Goal: Task Accomplishment & Management: Use online tool/utility

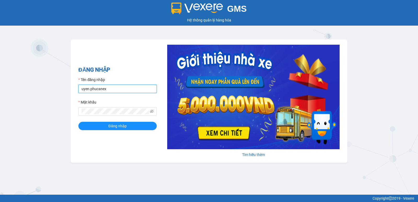
drag, startPoint x: 110, startPoint y: 89, endPoint x: 72, endPoint y: 92, distance: 38.0
click at [75, 92] on div "ĐĂNG NHẬP Tên đăng nhập uyen.phucanex Mật khẩu Đăng nhập Tìm hiểu thêm" at bounding box center [209, 100] width 277 height 123
type input "phuong.phucanex"
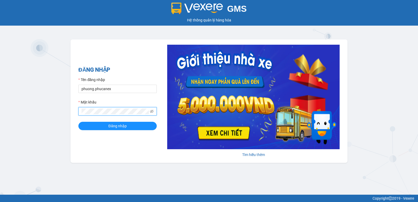
click at [70, 112] on div "GMS Hệ thống quản lý hàng hóa ĐĂNG NHẬP Tên đăng nhập phuong.phucanex Mật khẩu …" at bounding box center [209, 97] width 418 height 195
click at [78, 122] on button "Đăng nhập" at bounding box center [117, 126] width 78 height 8
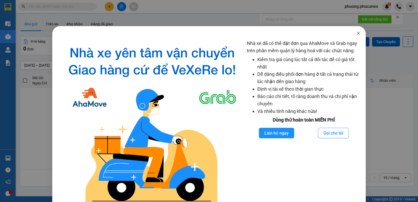
click at [357, 33] on icon "close" at bounding box center [359, 33] width 4 height 4
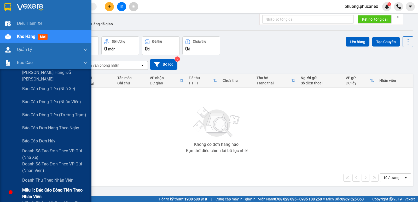
click at [39, 187] on span "Mẫu 1: Báo cáo dòng tiền theo nhân viên" at bounding box center [54, 193] width 65 height 13
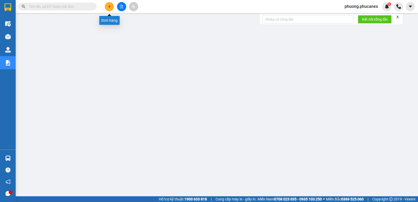
click at [107, 6] on button at bounding box center [109, 6] width 9 height 9
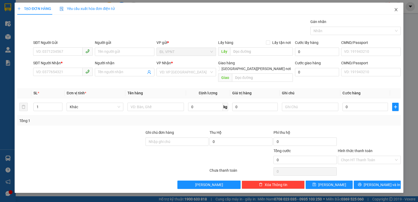
click at [397, 10] on icon "close" at bounding box center [396, 9] width 3 height 3
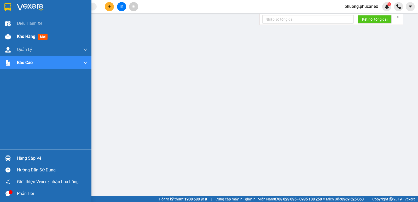
click at [25, 34] on span "Kho hàng" at bounding box center [26, 36] width 18 height 5
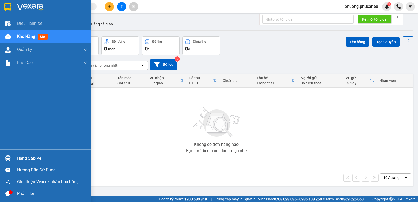
click at [23, 36] on span "Kho hàng" at bounding box center [26, 36] width 18 height 5
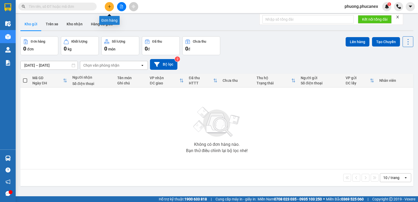
click at [109, 5] on icon "plus" at bounding box center [110, 7] width 4 height 4
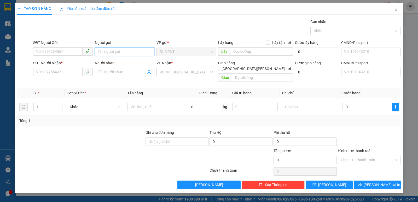
click at [99, 53] on input "Người gửi" at bounding box center [125, 52] width 60 height 8
paste input "ẢI"
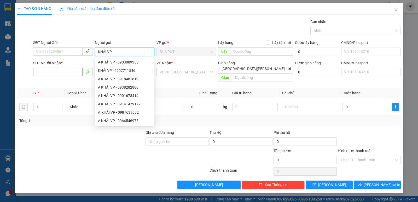
type input "KHẢI VP"
click at [48, 69] on input "SĐT Người Nhận *" at bounding box center [57, 72] width 49 height 8
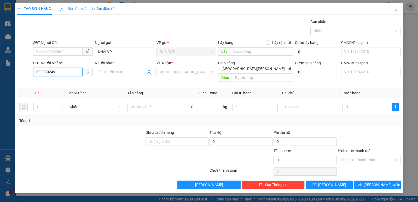
type input "0909302496"
click at [51, 83] on div "0909302496 - THUỶ" at bounding box center [62, 83] width 53 height 6
type input "THUỶ"
type input "0909302496"
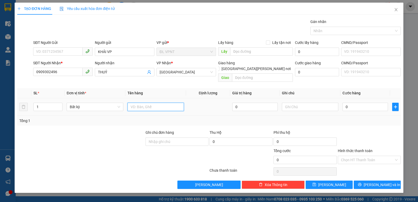
click at [154, 103] on input "text" at bounding box center [156, 107] width 56 height 8
type input "1 TX"
click at [300, 103] on input "text" at bounding box center [310, 107] width 56 height 8
click at [346, 156] on input "Hình thức thanh toán" at bounding box center [367, 160] width 53 height 8
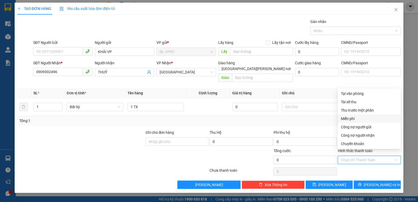
click at [352, 118] on div "Miễn phí" at bounding box center [369, 119] width 57 height 6
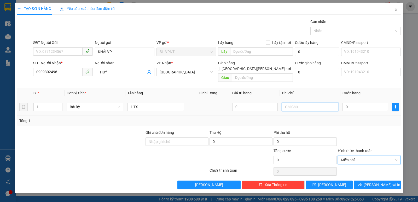
click at [292, 103] on input "text" at bounding box center [310, 107] width 56 height 8
paste input "ÙM"
paste input "Ú"
drag, startPoint x: 314, startPoint y: 101, endPoint x: 294, endPoint y: 101, distance: 20.1
click at [294, 103] on input "GTN GIÙM CHÚ" at bounding box center [310, 107] width 56 height 8
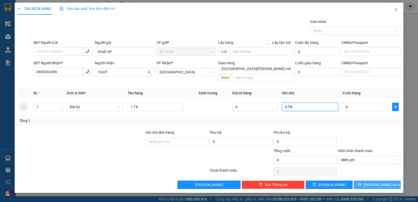
type input "GTN"
drag, startPoint x: 376, startPoint y: 179, endPoint x: 287, endPoint y: 45, distance: 161.2
click at [376, 182] on span "[PERSON_NAME] và In" at bounding box center [382, 185] width 37 height 6
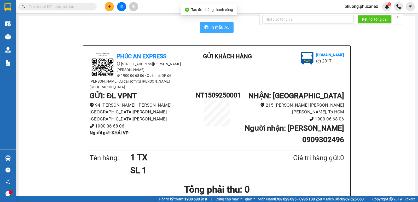
click at [216, 30] on span "In mẫu A5" at bounding box center [220, 27] width 19 height 7
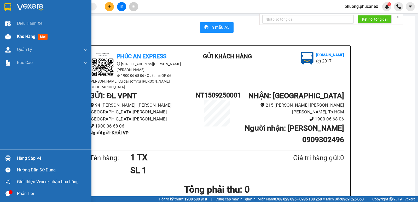
click at [23, 38] on span "Kho hàng" at bounding box center [26, 36] width 18 height 5
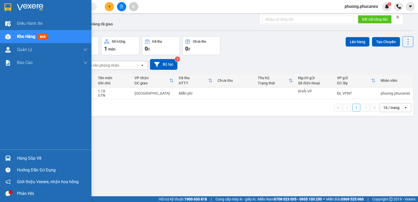
click at [24, 36] on span "Kho hàng" at bounding box center [26, 36] width 18 height 5
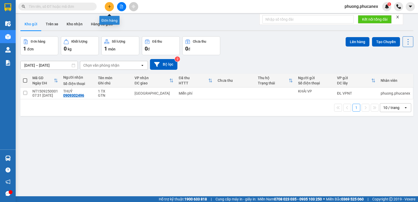
click at [121, 4] on button at bounding box center [121, 6] width 9 height 9
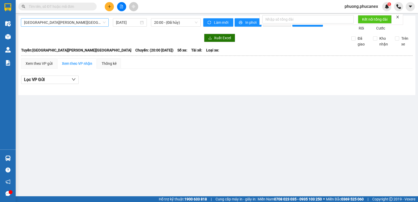
click at [65, 22] on span "[GEOGRAPHIC_DATA][PERSON_NAME][GEOGRAPHIC_DATA]" at bounding box center [65, 23] width 82 height 8
click at [150, 31] on div "[GEOGRAPHIC_DATA][PERSON_NAME][GEOGRAPHIC_DATA] [DATE] 20:00 - (Đã [PERSON_NAME…" at bounding box center [111, 24] width 180 height 13
click at [140, 22] on div "[DATE]" at bounding box center [130, 23] width 28 height 6
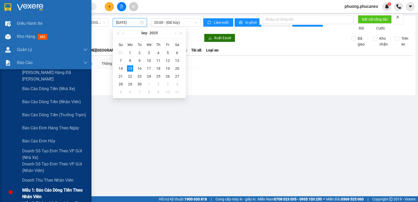
click at [41, 191] on span "Mẫu 1: Báo cáo dòng tiền theo nhân viên" at bounding box center [54, 193] width 65 height 13
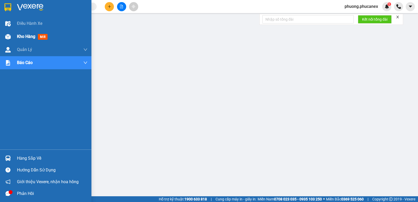
click at [24, 35] on span "Kho hàng" at bounding box center [26, 36] width 18 height 5
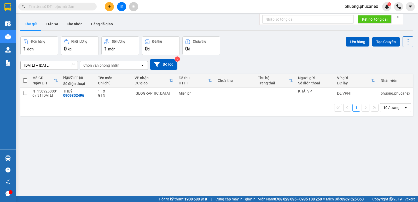
click at [31, 7] on input "text" at bounding box center [60, 7] width 62 height 6
paste input "NT1409250038"
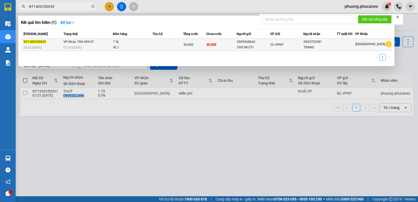
type input "NT1409250039"
click at [250, 47] on div "CHÚ MƯỜI" at bounding box center [253, 47] width 33 height 5
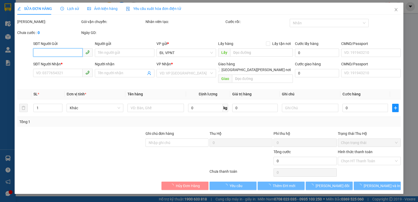
type input "0909368042"
type input "CHÚ MƯỜI"
type input "0903752581"
type input "TRANG"
type input "30.000"
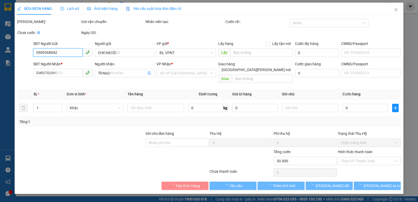
type input "30.000"
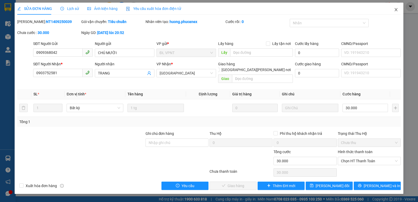
click at [397, 8] on icon "close" at bounding box center [396, 10] width 4 height 4
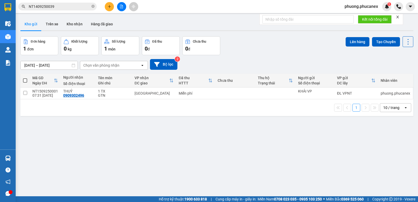
click at [60, 8] on input "NT1409250039" at bounding box center [60, 7] width 62 height 6
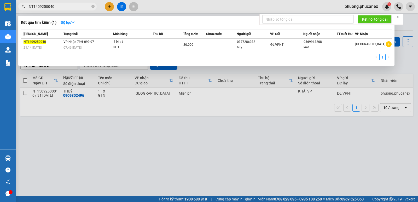
type input "NT1409250040"
click at [167, 148] on div at bounding box center [209, 101] width 418 height 202
